Goal: Information Seeking & Learning: Learn about a topic

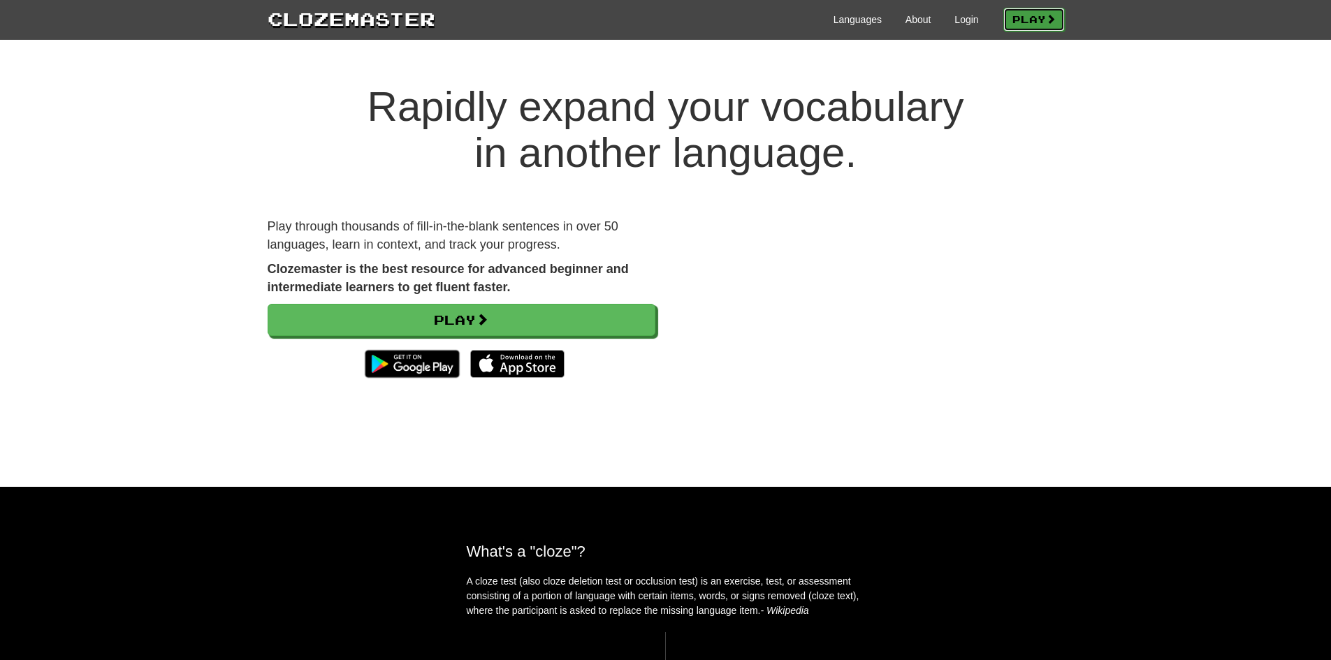
click at [1018, 13] on link "Play" at bounding box center [1033, 20] width 61 height 24
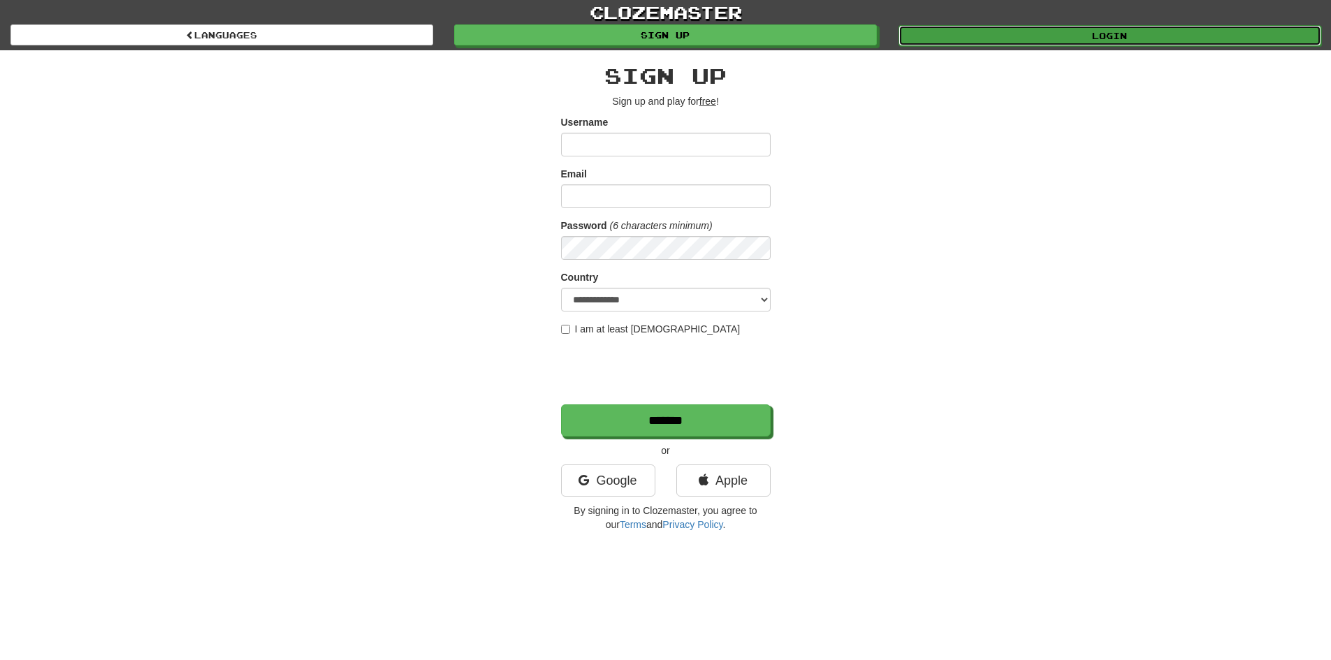
click at [1072, 38] on link "Login" at bounding box center [1109, 35] width 423 height 21
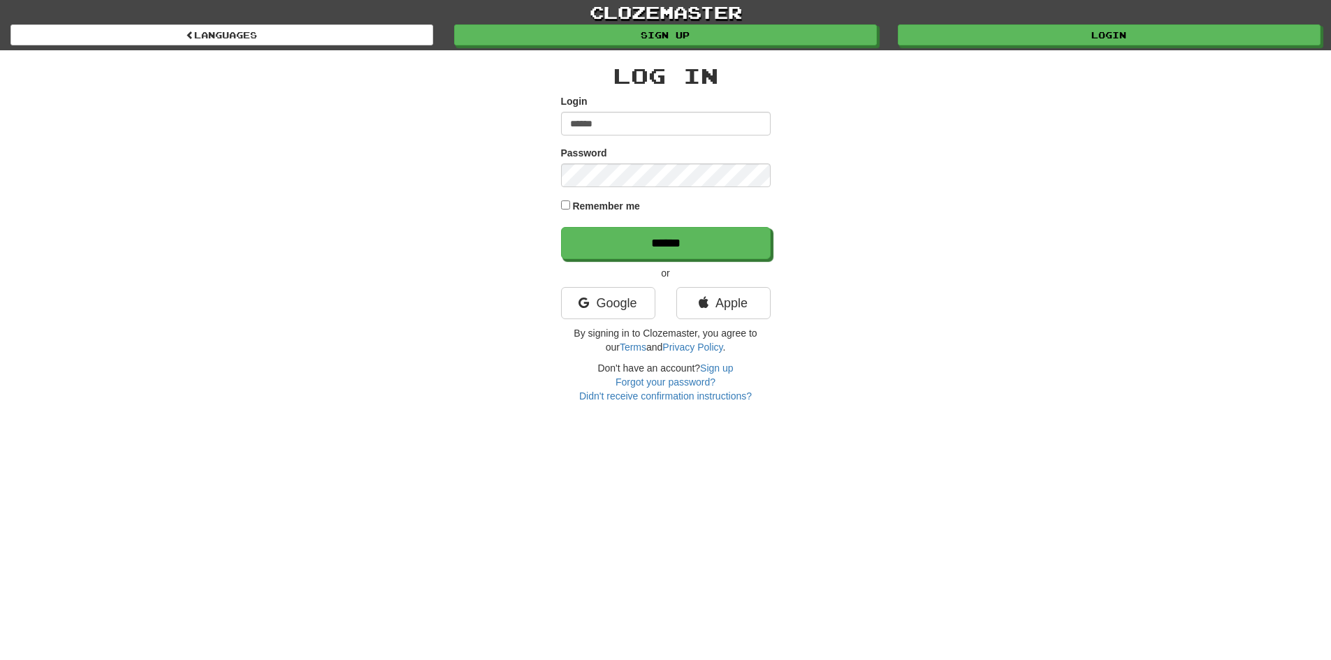
type input "**********"
click at [561, 227] on input "******" at bounding box center [666, 243] width 210 height 32
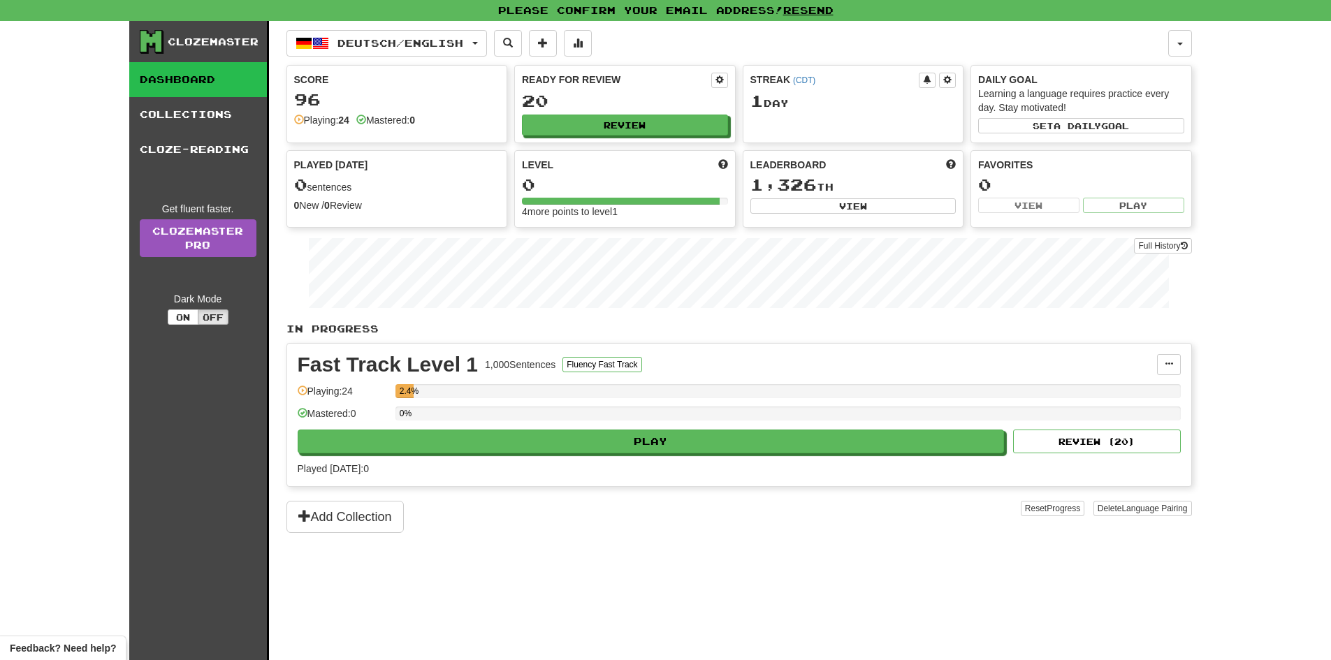
click at [909, 570] on div "Deutsch / English Deutsch / English Streak: 1 Review: 20 Points today: 0 Langua…" at bounding box center [738, 358] width 905 height 674
drag, startPoint x: 909, startPoint y: 570, endPoint x: 919, endPoint y: 572, distance: 10.0
click at [908, 569] on div "Deutsch / English Deutsch / English Streak: 1 Review: 20 Points today: 0 Langua…" at bounding box center [738, 358] width 905 height 674
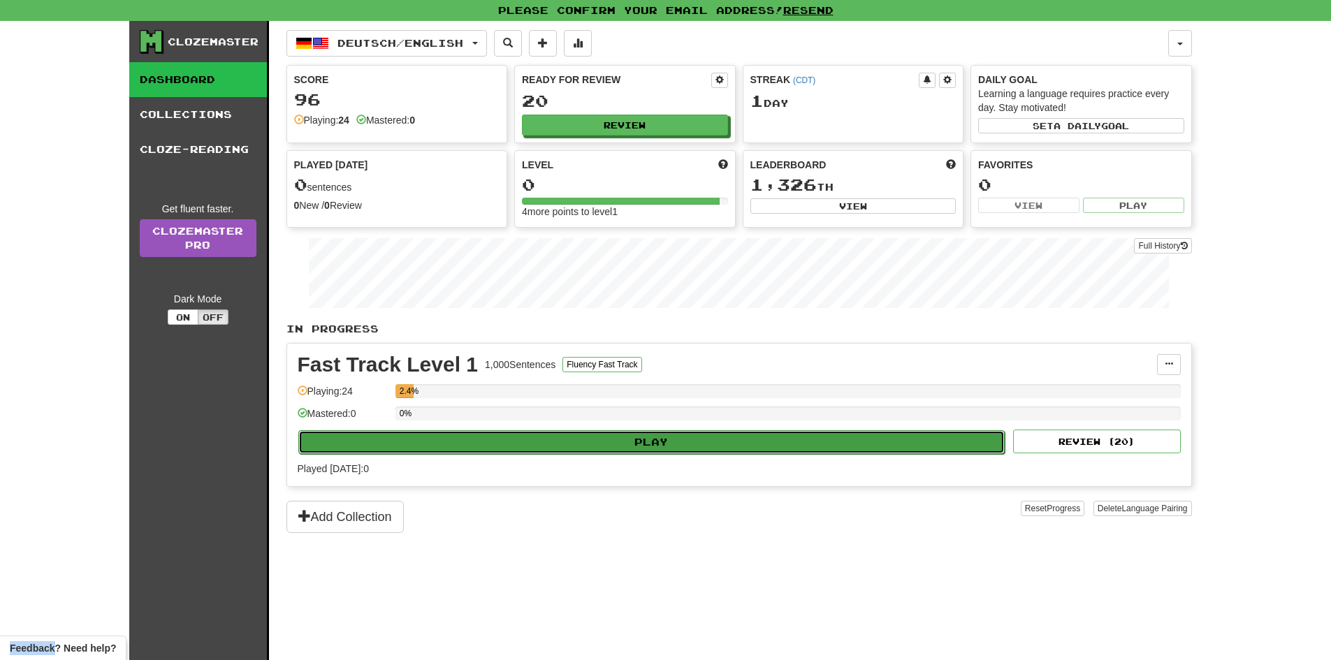
click at [685, 436] on button "Play" at bounding box center [651, 442] width 707 height 24
select select "**"
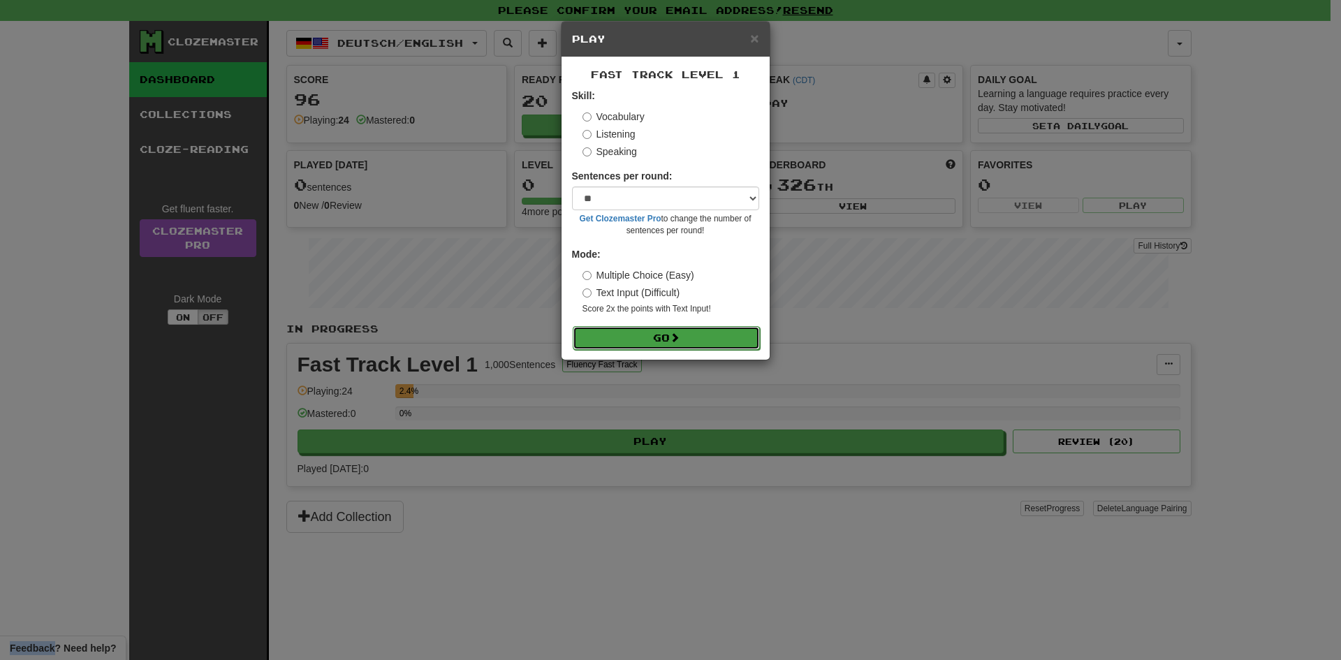
click at [632, 335] on button "Go" at bounding box center [666, 338] width 187 height 24
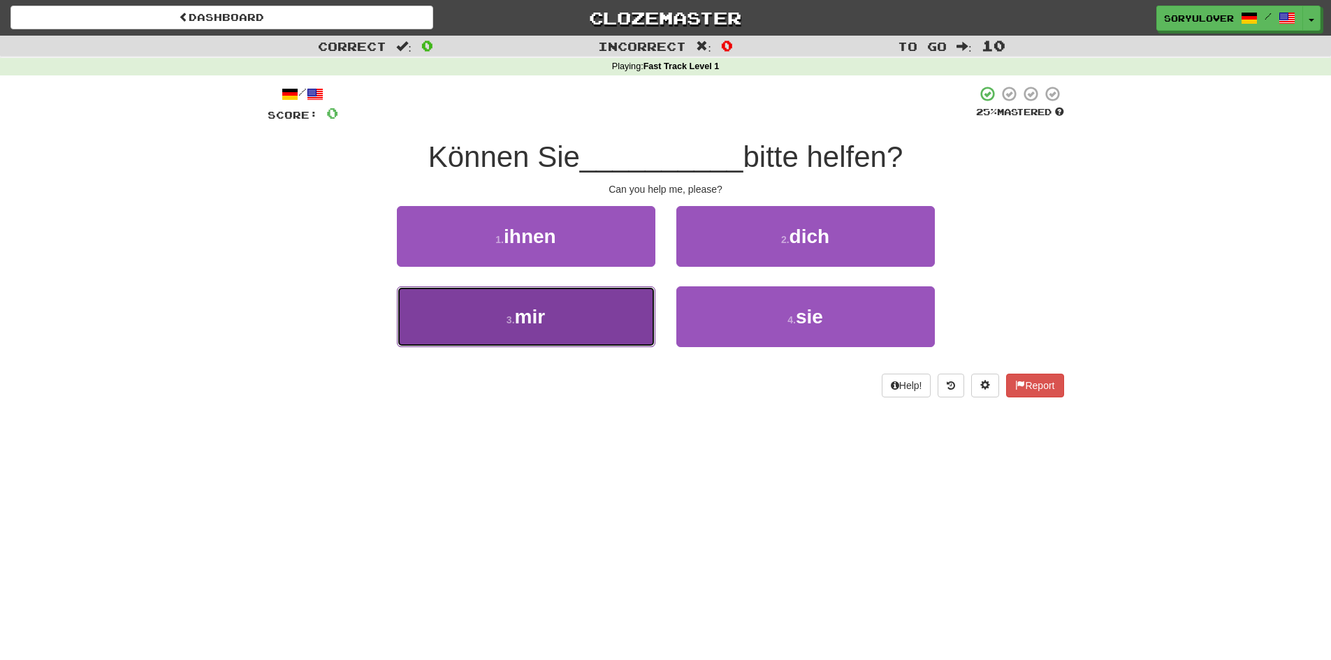
click at [527, 330] on button "3 . mir" at bounding box center [526, 316] width 258 height 61
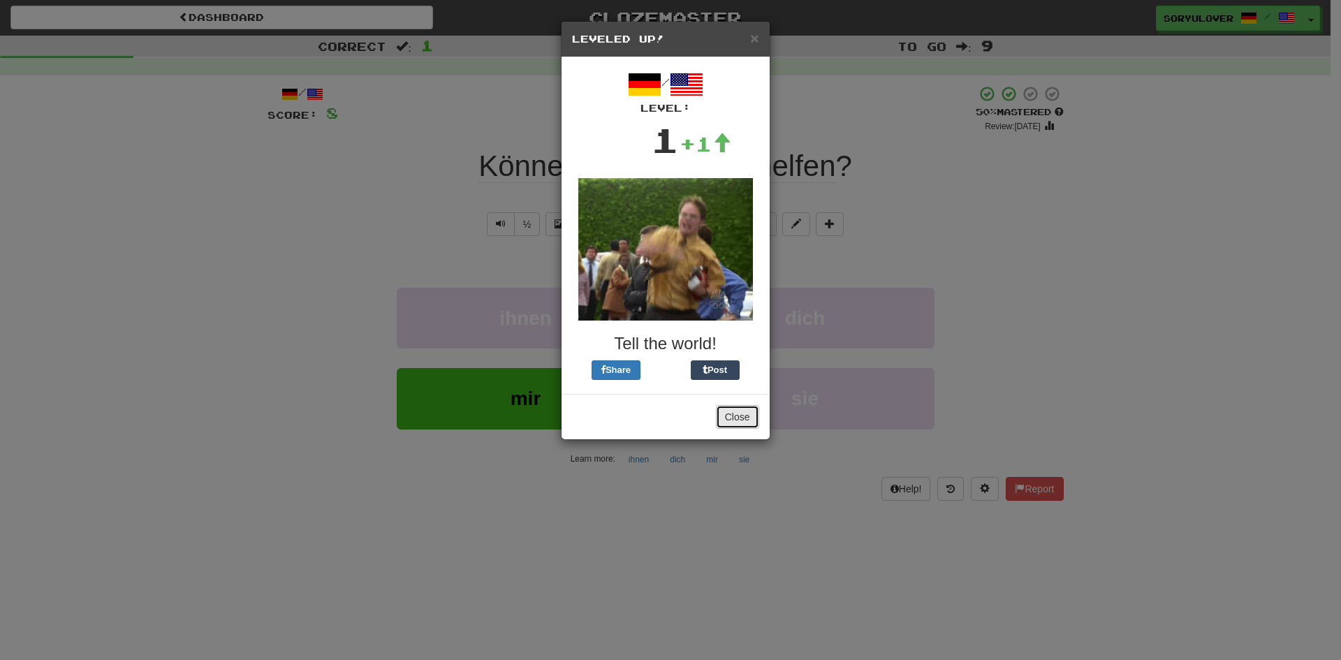
click at [736, 417] on button "Close" at bounding box center [737, 417] width 43 height 24
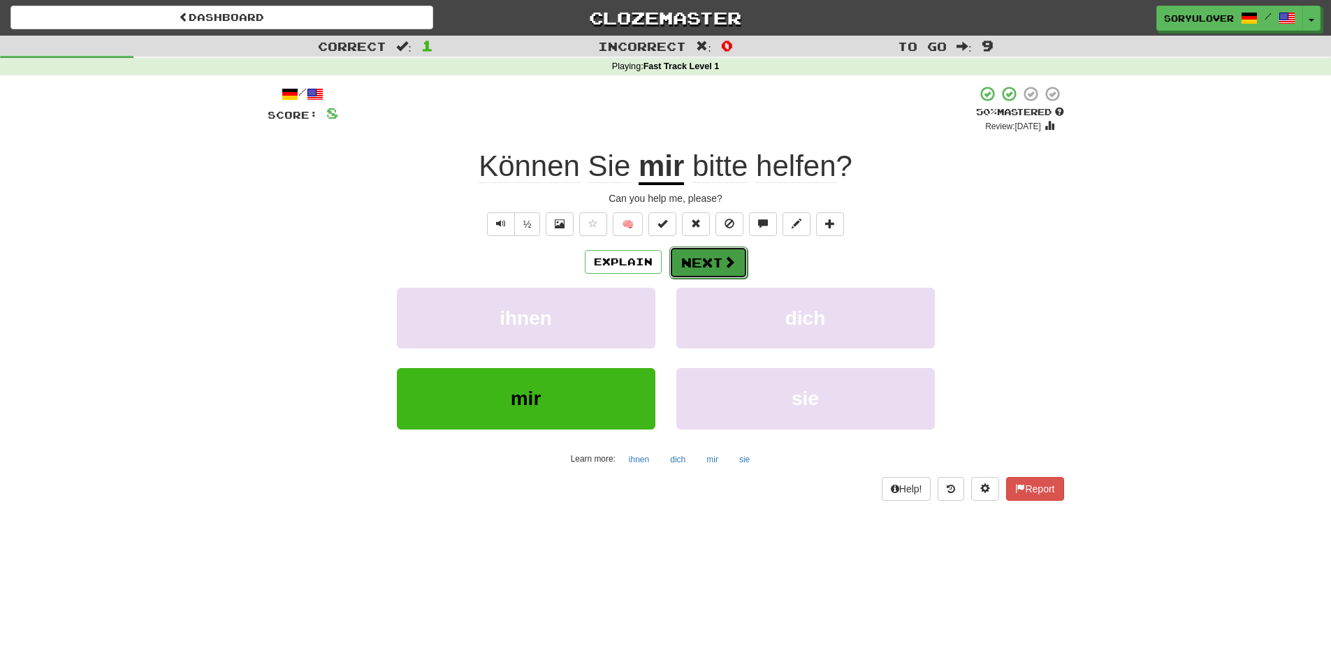
click at [711, 258] on button "Next" at bounding box center [708, 263] width 78 height 32
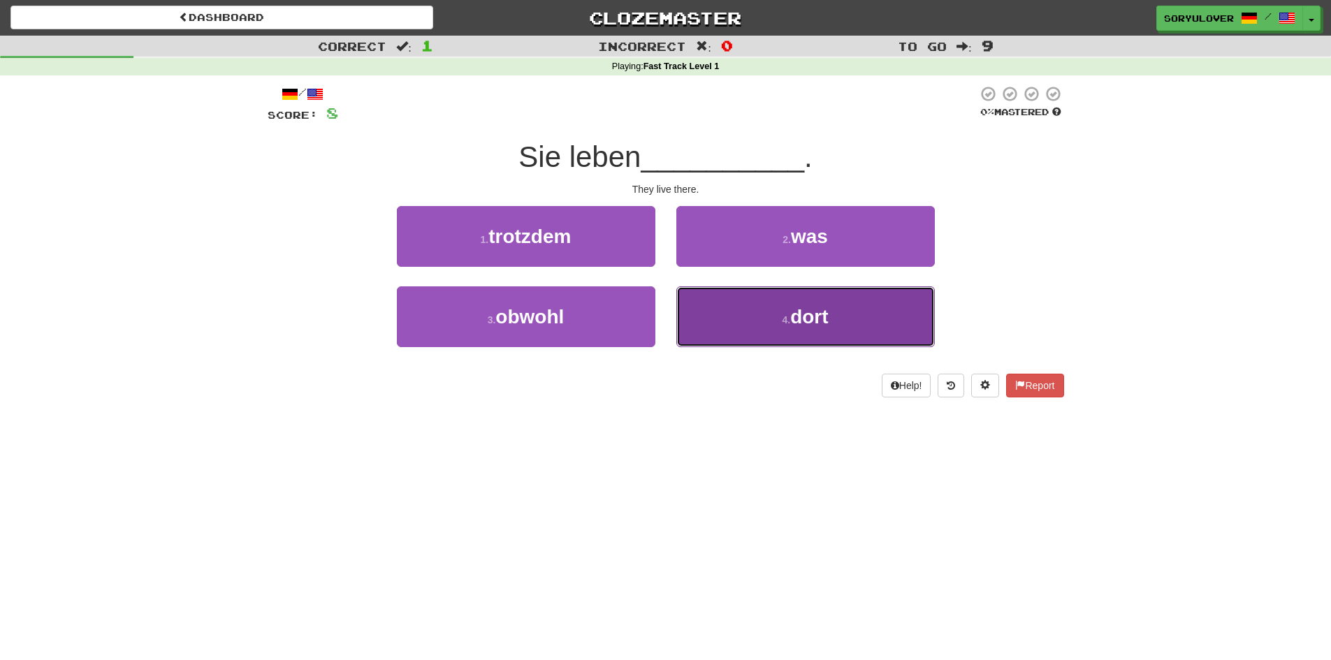
click at [722, 329] on button "4 . dort" at bounding box center [805, 316] width 258 height 61
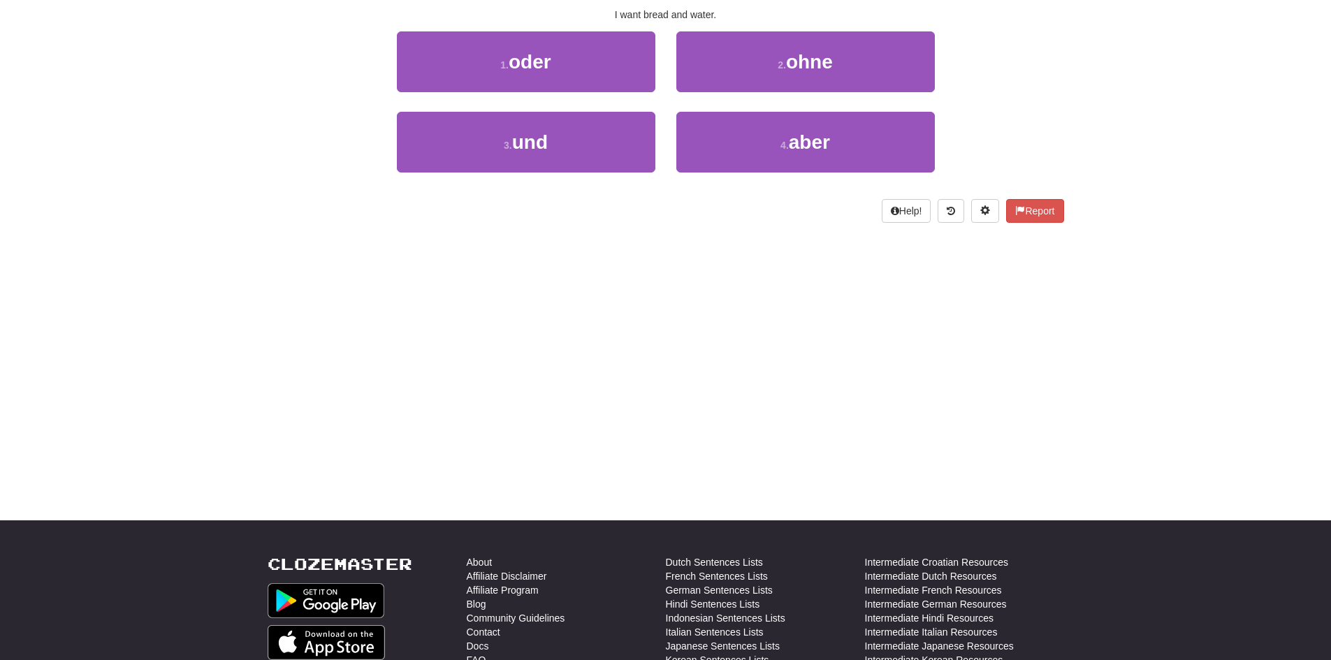
click at [661, 431] on div "Dashboard Clozemaster soryulover / Toggle Dropdown Dashboard Leaderboard Activi…" at bounding box center [665, 155] width 1331 height 660
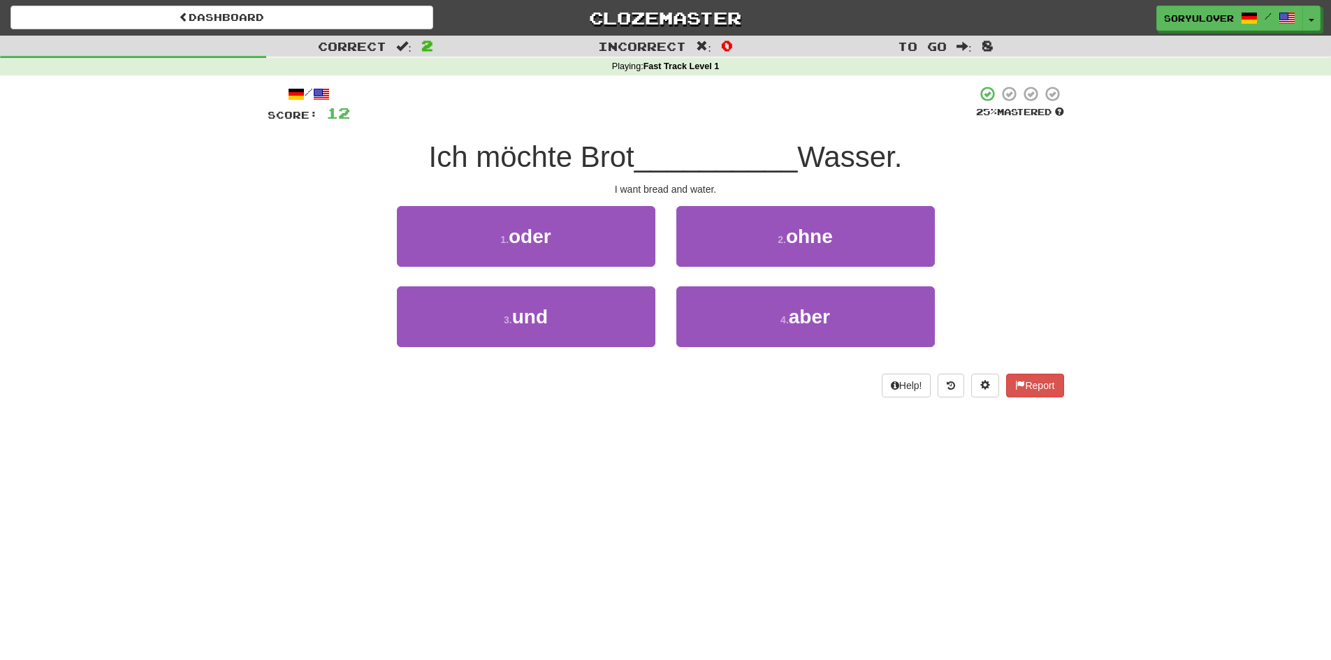
click at [706, 425] on div "Dashboard Clozemaster soryulover / Toggle Dropdown Dashboard Leaderboard Activi…" at bounding box center [665, 330] width 1331 height 660
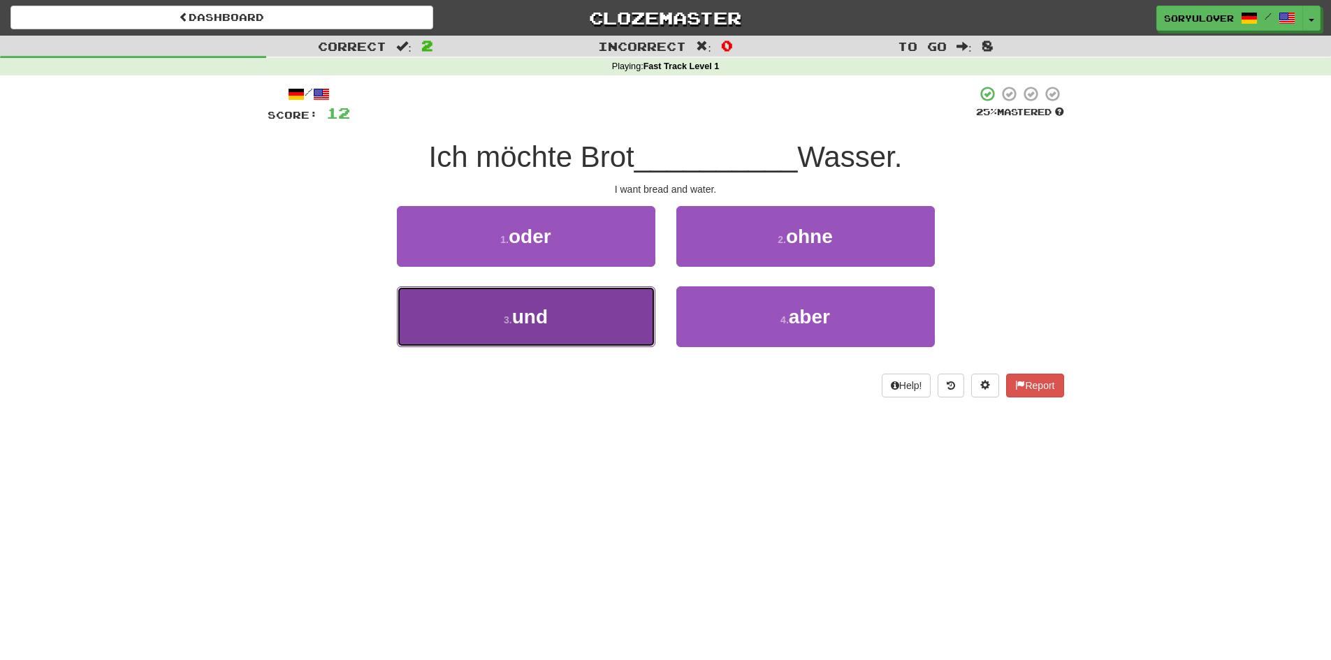
click at [599, 319] on button "3 . und" at bounding box center [526, 316] width 258 height 61
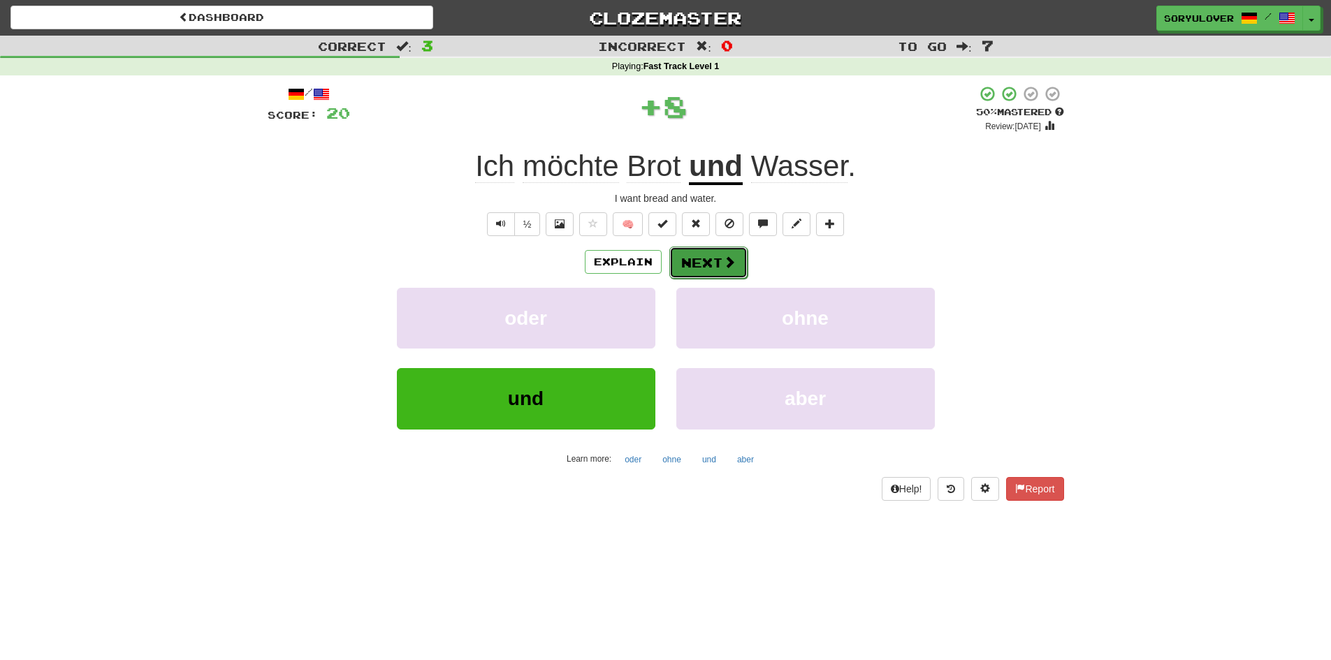
click at [715, 274] on button "Next" at bounding box center [708, 263] width 78 height 32
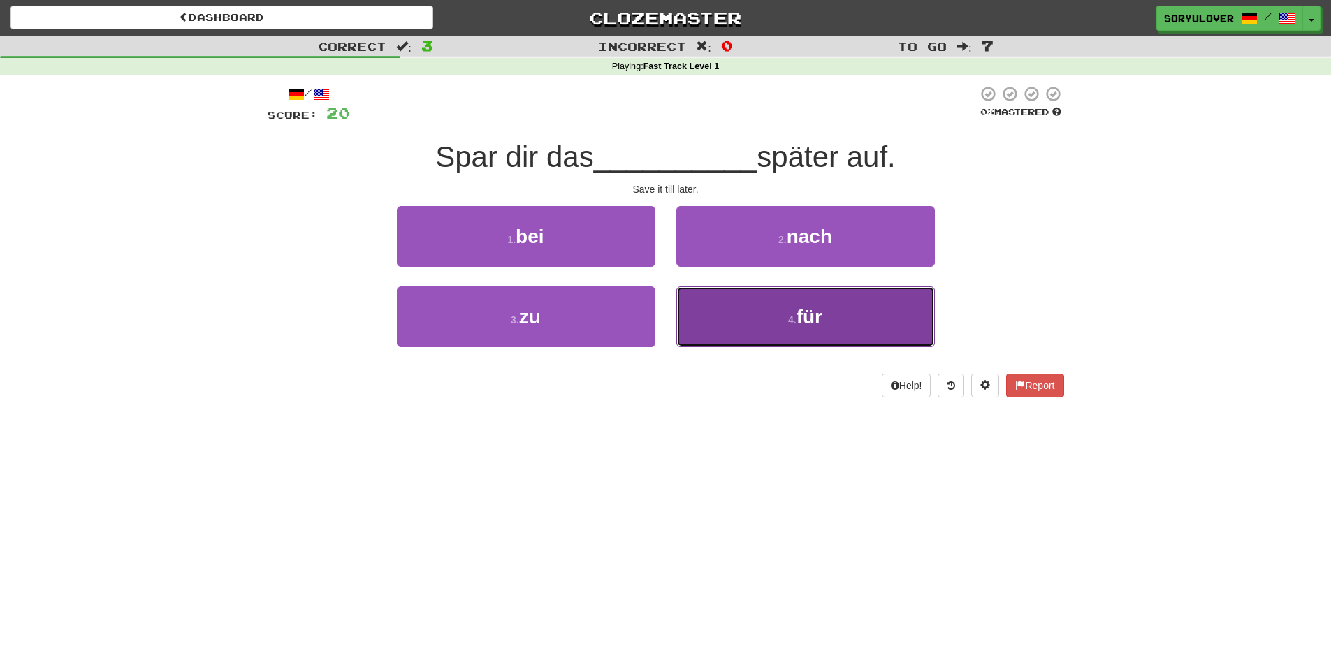
click at [775, 312] on button "4 . für" at bounding box center [805, 316] width 258 height 61
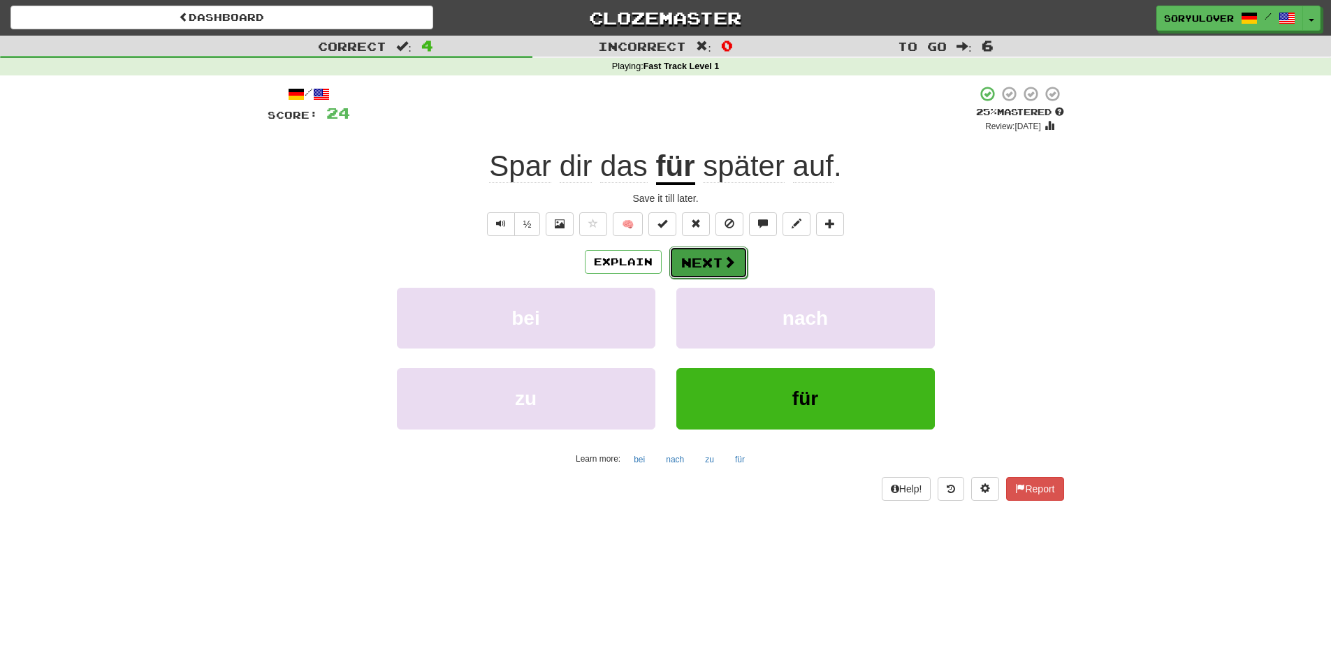
click at [723, 267] on span at bounding box center [729, 262] width 13 height 13
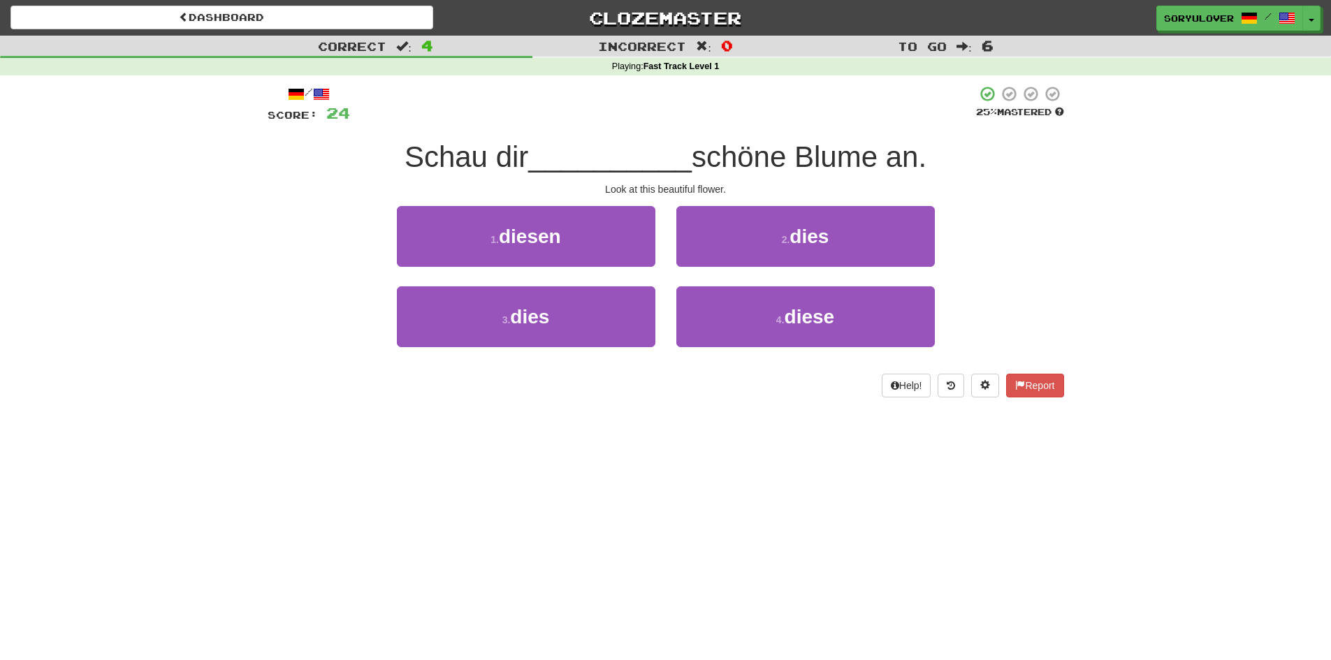
click at [740, 479] on div "Dashboard Clozemaster soryulover / Toggle Dropdown Dashboard Leaderboard Activi…" at bounding box center [665, 330] width 1331 height 660
drag, startPoint x: 603, startPoint y: 245, endPoint x: 339, endPoint y: 316, distance: 273.5
click at [339, 316] on div "1 . diesen 2 . dies 3 . dies 4 . diese" at bounding box center [665, 286] width 817 height 161
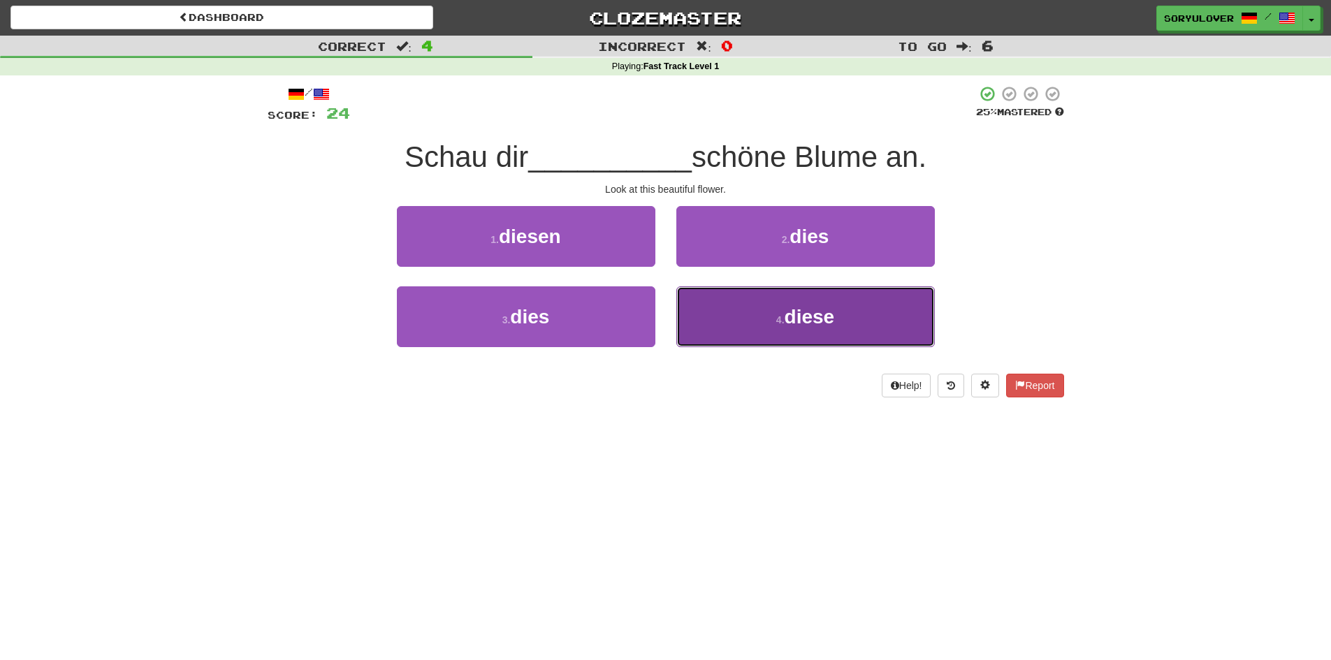
click at [810, 319] on span "diese" at bounding box center [809, 317] width 50 height 22
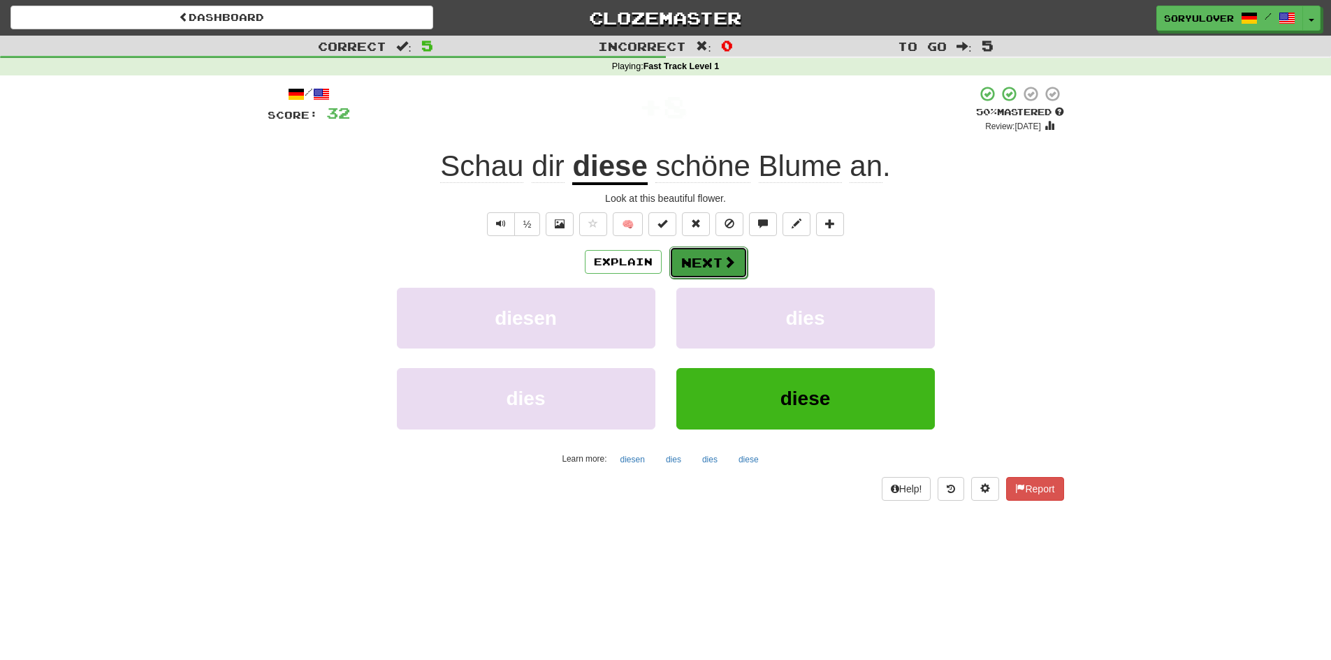
click at [710, 263] on button "Next" at bounding box center [708, 263] width 78 height 32
